Goal: Transaction & Acquisition: Purchase product/service

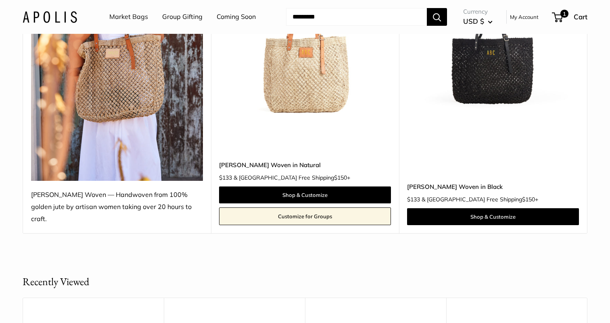
scroll to position [196, 0]
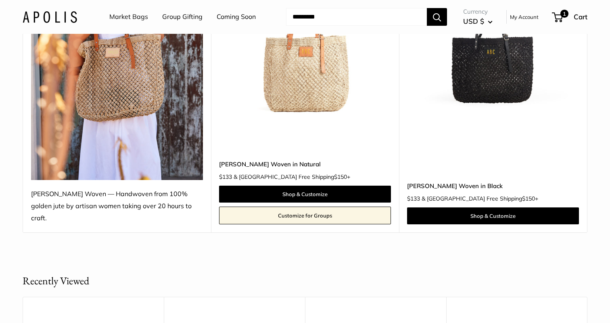
click at [0, 0] on img at bounding box center [0, 0] width 0 height 0
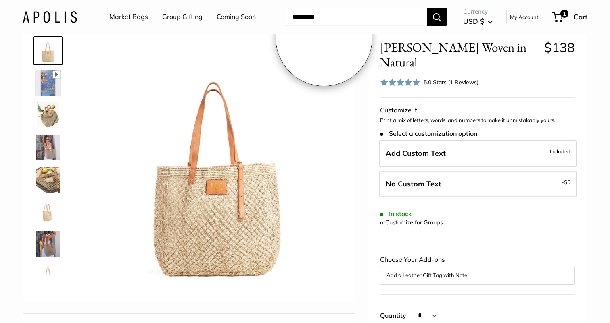
scroll to position [43, 0]
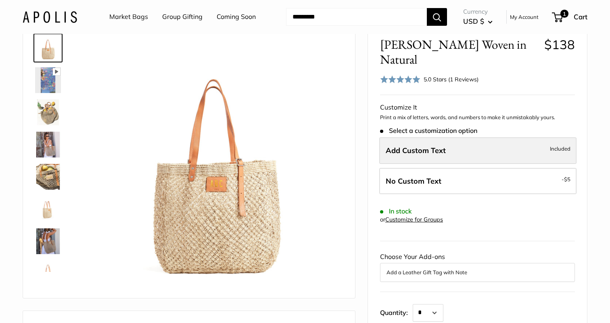
click at [424, 146] on span "Add Custom Text" at bounding box center [415, 150] width 60 height 9
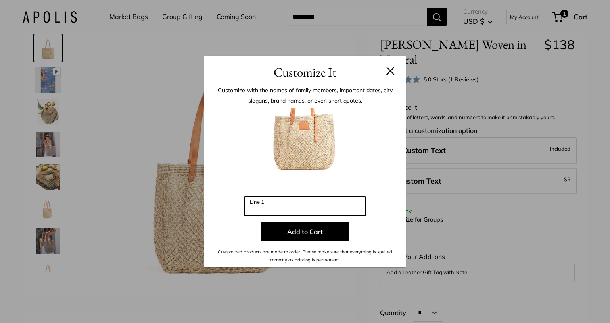
click at [306, 200] on input "Line 1" at bounding box center [304, 206] width 121 height 19
type input "***"
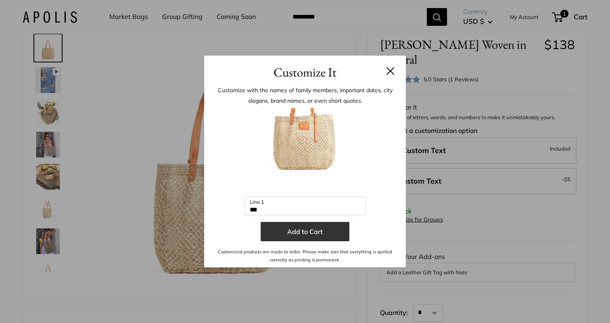
click at [298, 234] on button "Add to Cart" at bounding box center [304, 231] width 89 height 19
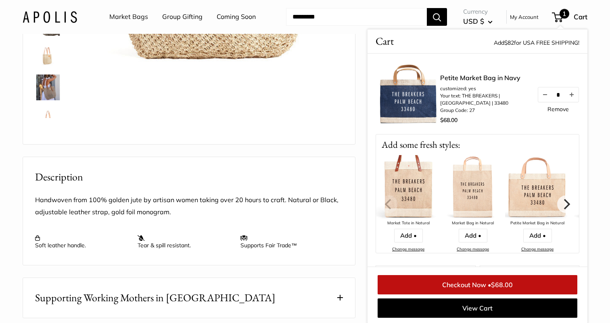
scroll to position [242, 0]
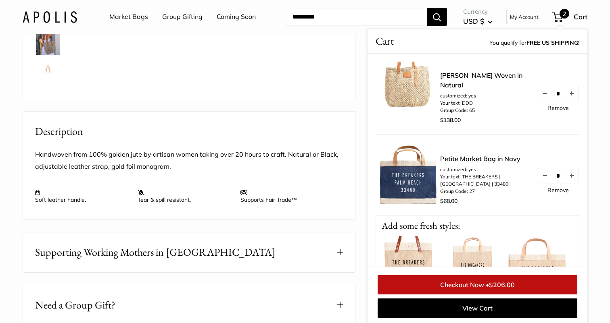
click at [558, 192] on link "Remove" at bounding box center [557, 190] width 21 height 6
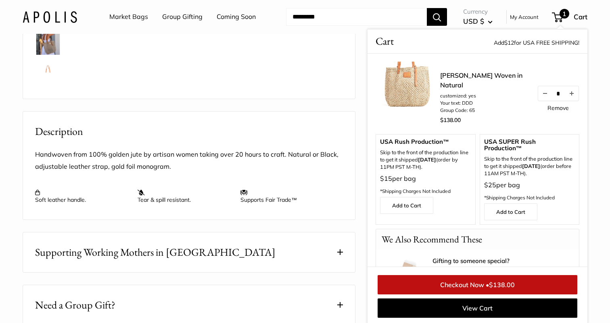
click at [501, 281] on span "$138.00" at bounding box center [502, 285] width 26 height 8
